Goal: Transaction & Acquisition: Purchase product/service

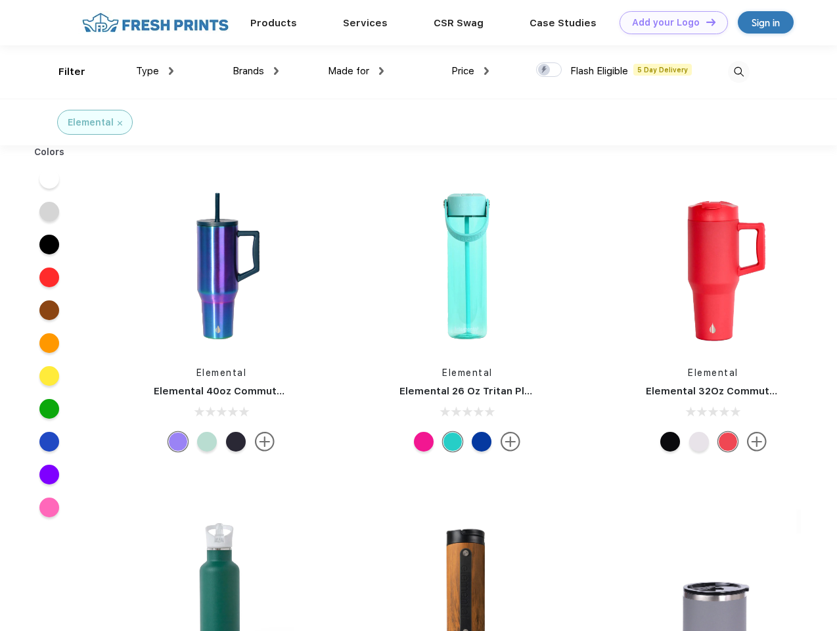
click at [669, 22] on link "Add your Logo Design Tool" at bounding box center [673, 22] width 108 height 23
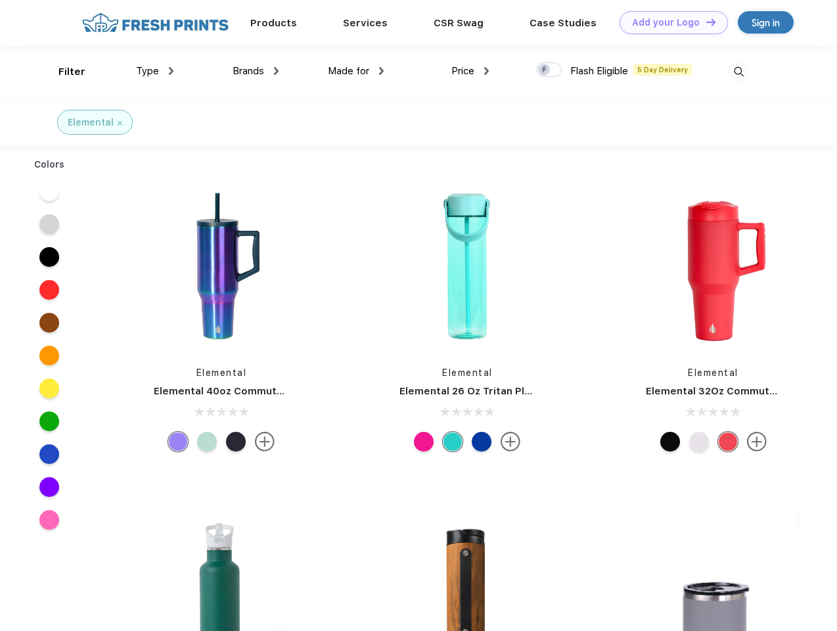
click at [0, 0] on div "Design Tool" at bounding box center [0, 0] width 0 height 0
click at [705, 22] on link "Add your Logo Design Tool" at bounding box center [673, 22] width 108 height 23
click at [63, 72] on div "Filter" at bounding box center [71, 71] width 27 height 15
click at [155, 71] on span "Type" at bounding box center [147, 71] width 23 height 12
click at [255, 71] on span "Brands" at bounding box center [249, 71] width 32 height 12
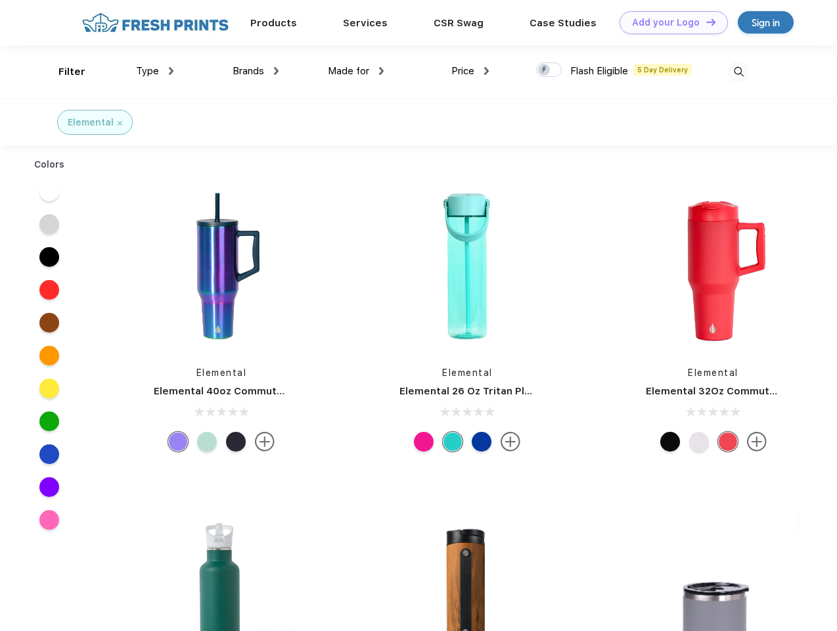
click at [356, 71] on span "Made for" at bounding box center [348, 71] width 41 height 12
click at [470, 71] on span "Price" at bounding box center [462, 71] width 23 height 12
click at [549, 70] on div at bounding box center [549, 69] width 26 height 14
click at [544, 70] on input "checkbox" at bounding box center [540, 66] width 9 height 9
click at [738, 72] on img at bounding box center [739, 72] width 22 height 22
